Goal: Navigation & Orientation: Find specific page/section

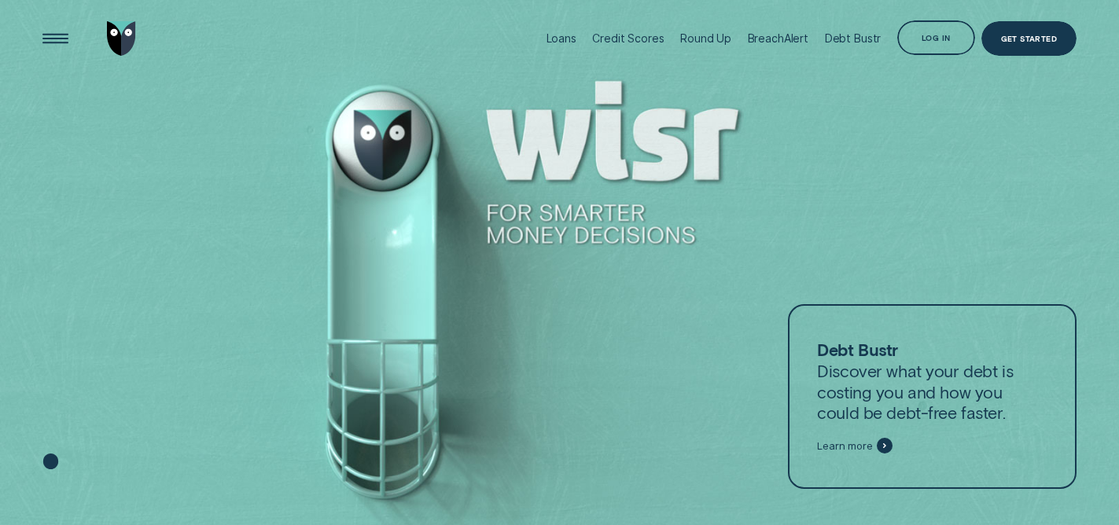
click at [392, 213] on div at bounding box center [559, 263] width 1119 height 526
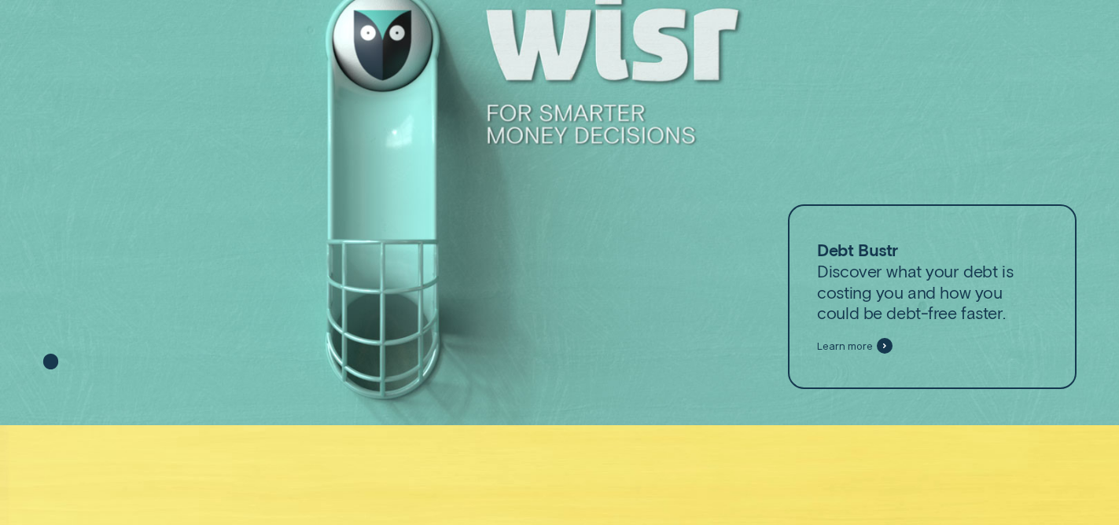
scroll to position [13, 0]
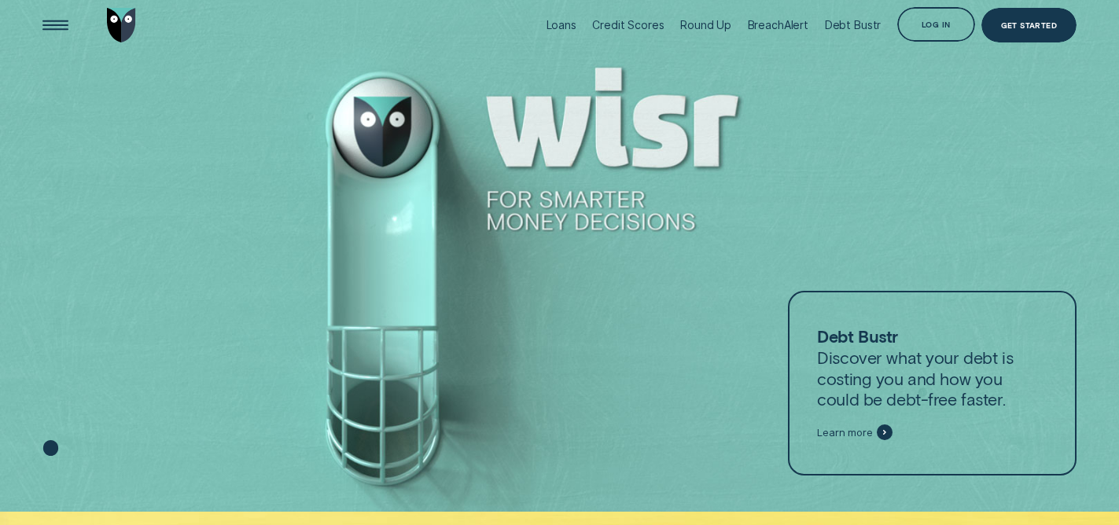
click at [389, 127] on div at bounding box center [559, 250] width 1119 height 526
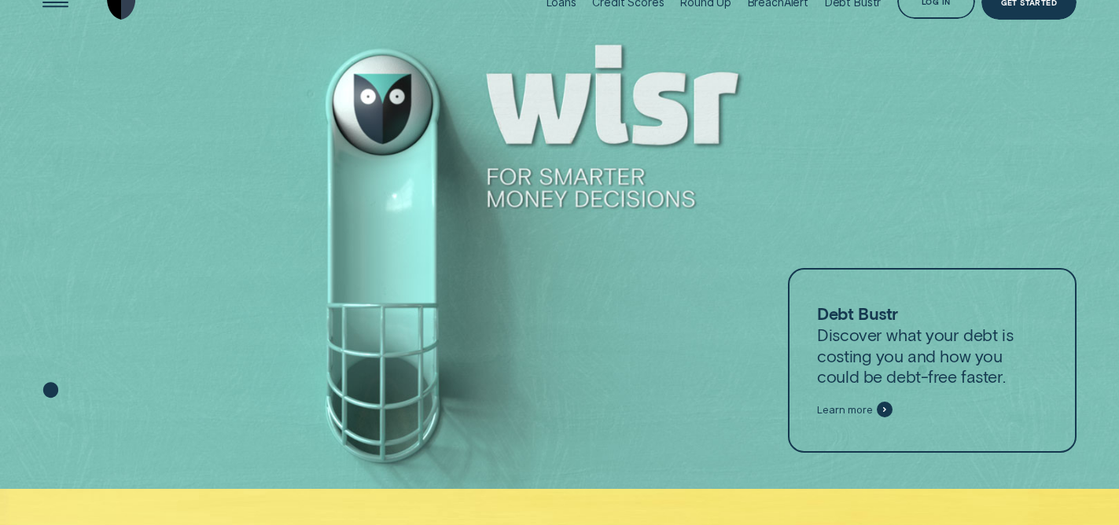
scroll to position [0, 0]
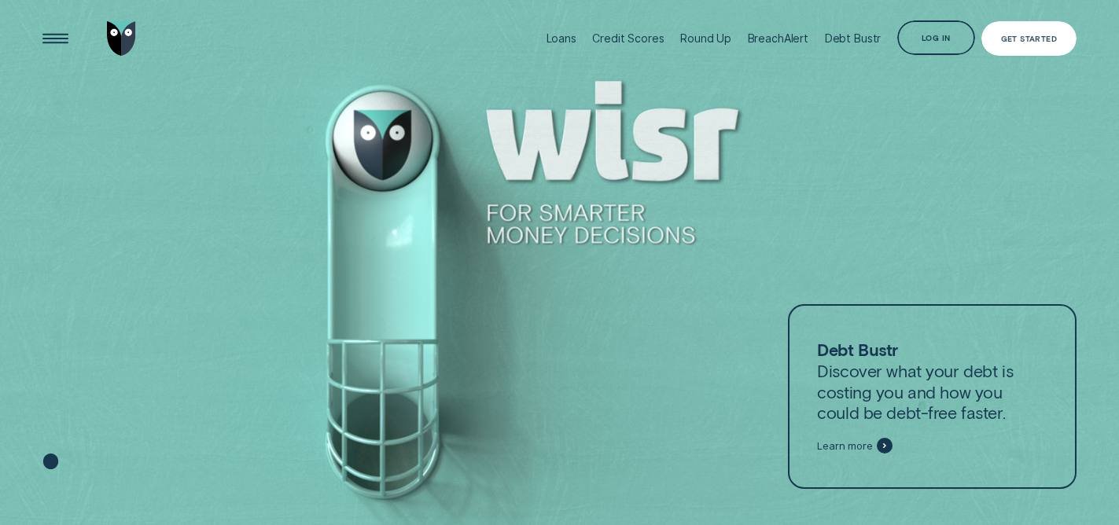
click at [1043, 33] on div "Get Started" at bounding box center [1029, 38] width 95 height 35
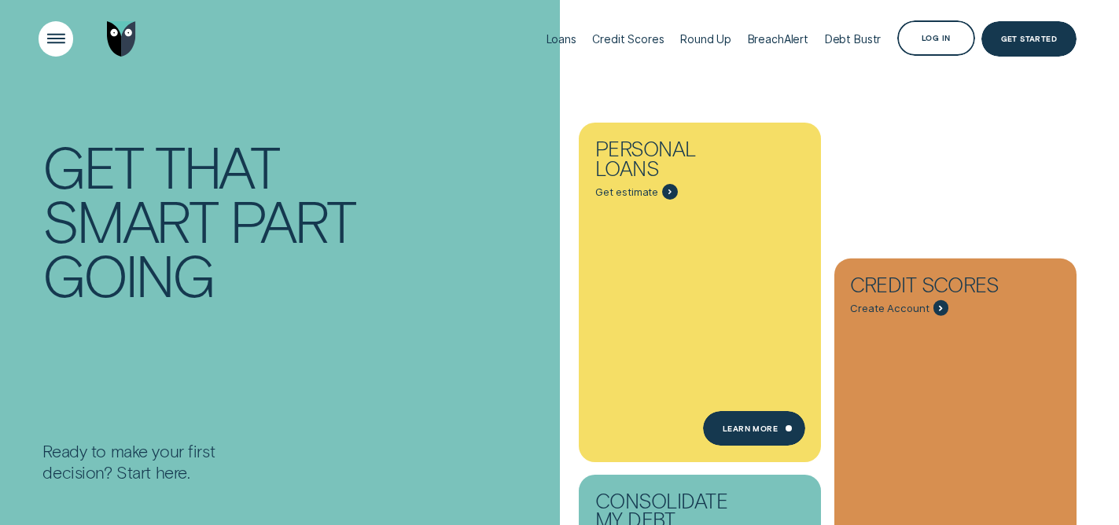
click at [46, 38] on div "Open Menu" at bounding box center [56, 39] width 50 height 50
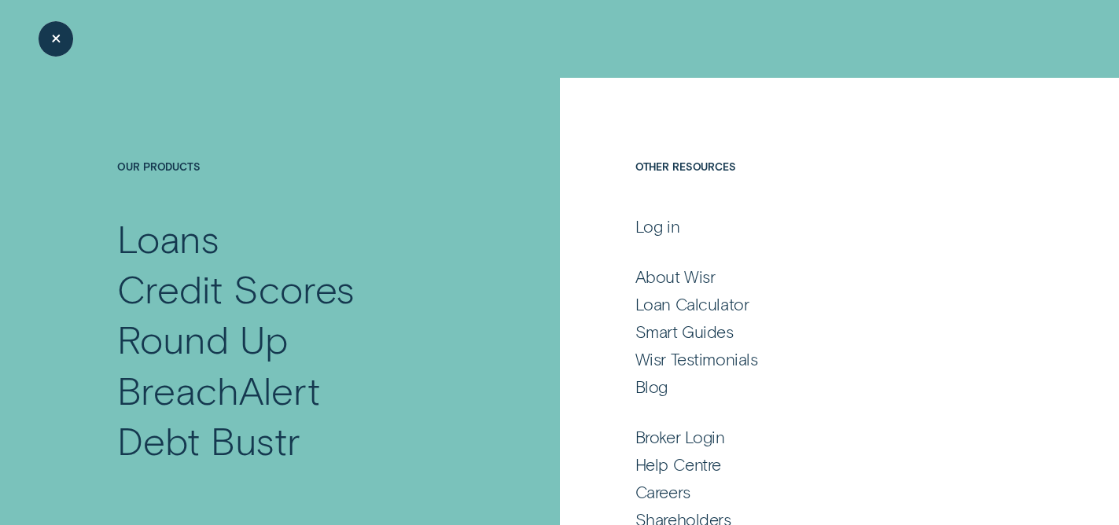
click at [57, 45] on div "Close Menu" at bounding box center [56, 39] width 50 height 50
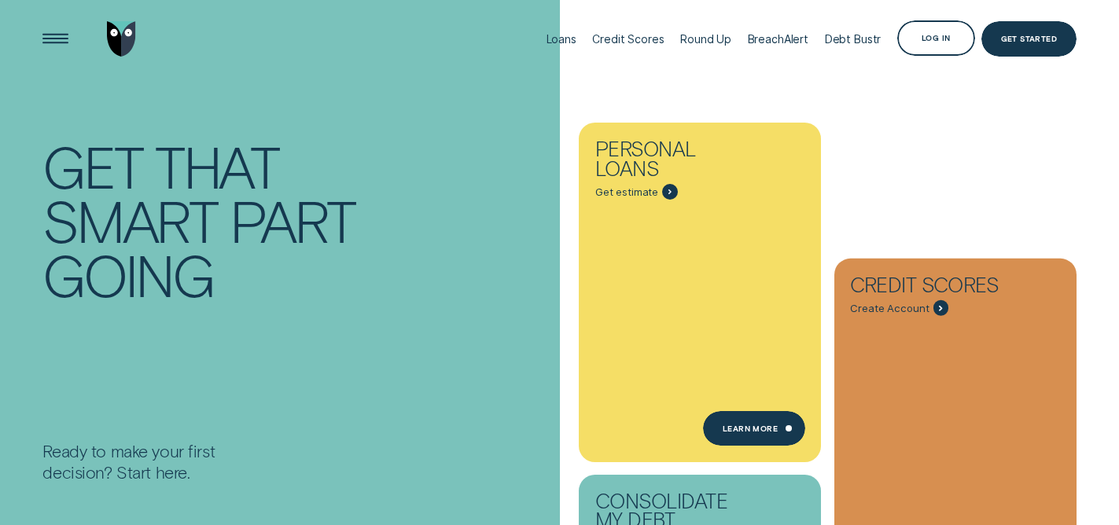
click at [115, 42] on img "Go to home page" at bounding box center [121, 38] width 29 height 35
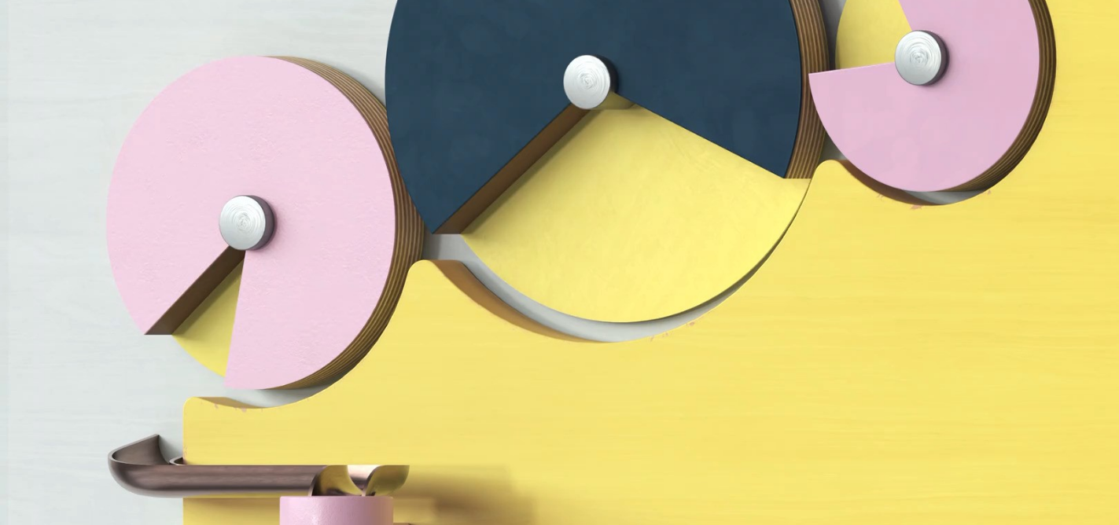
scroll to position [3716, 0]
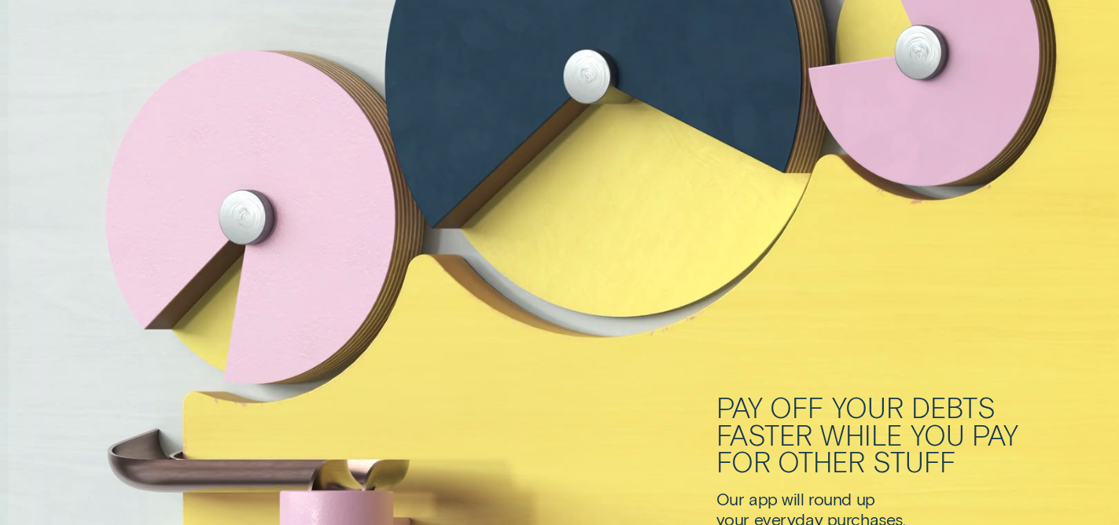
click at [531, 451] on div "Pay off your debts faster while you pay for other stuff Our app will round up y…" at bounding box center [559, 165] width 1119 height 746
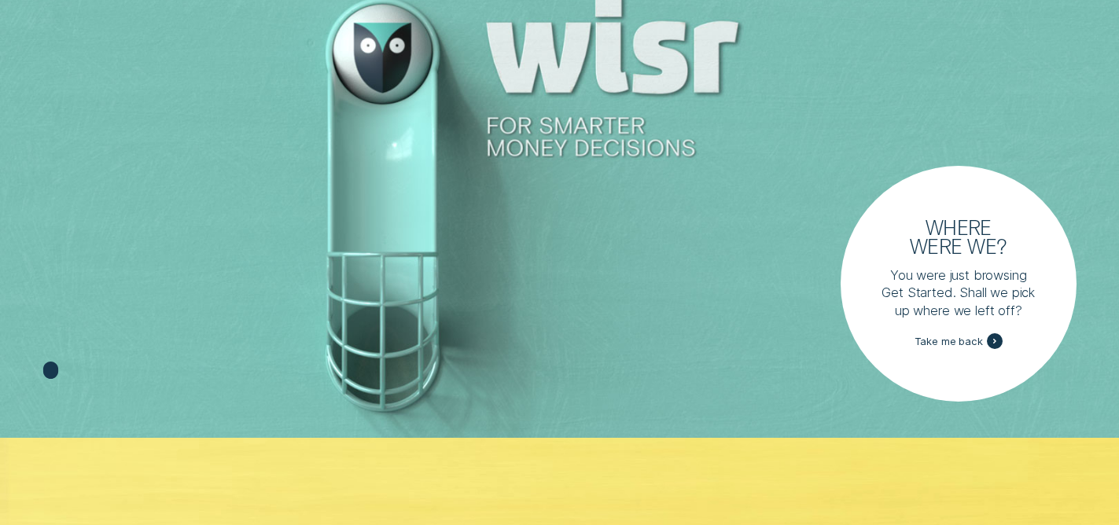
scroll to position [0, 0]
